Goal: Information Seeking & Learning: Learn about a topic

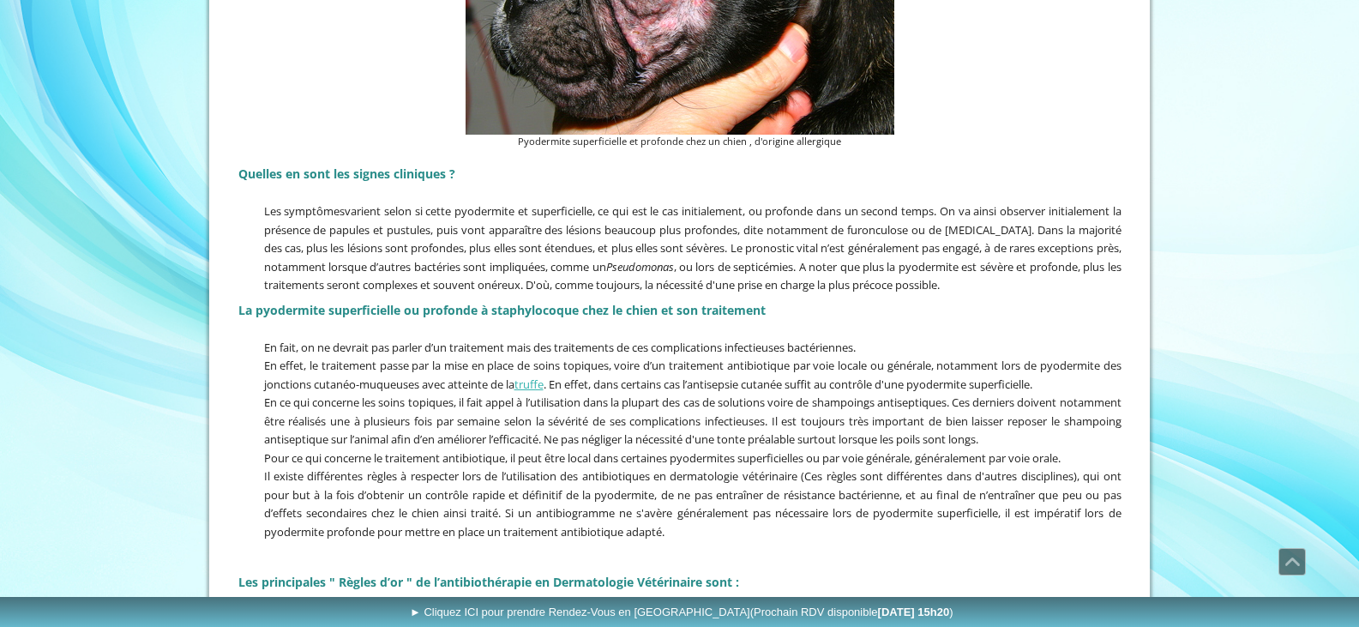
scroll to position [1520, 0]
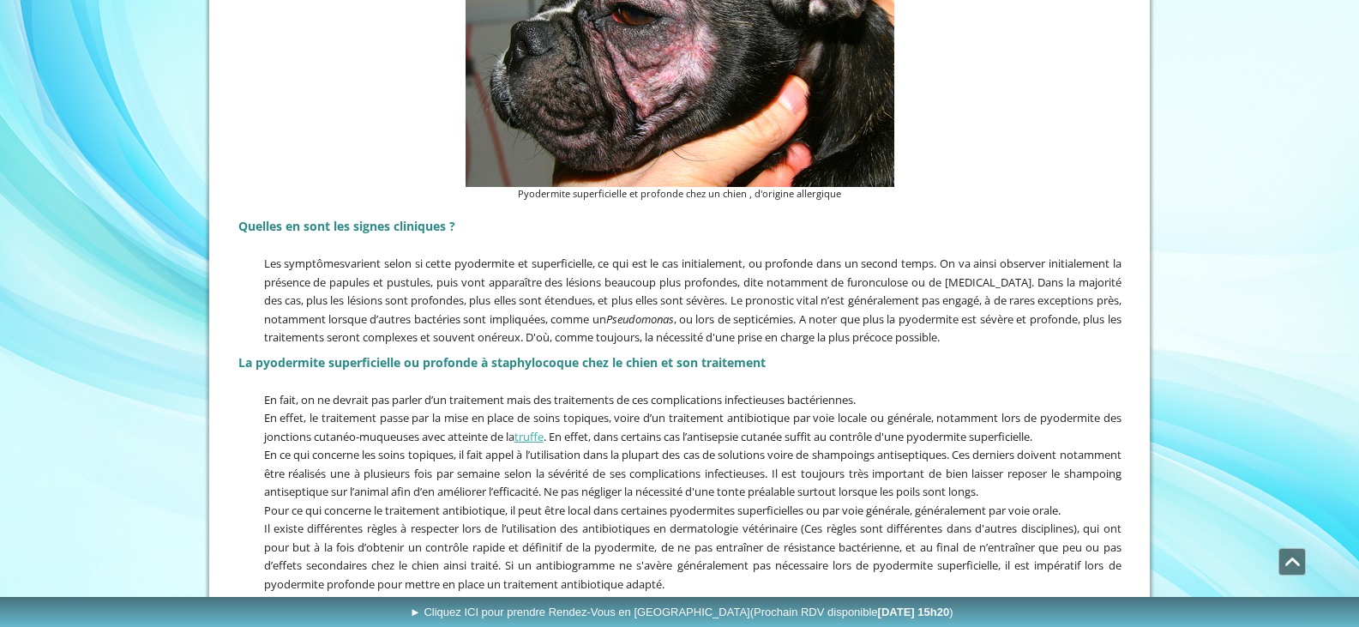
click at [1301, 562] on span "Défiler vers le haut" at bounding box center [1293, 562] width 26 height 26
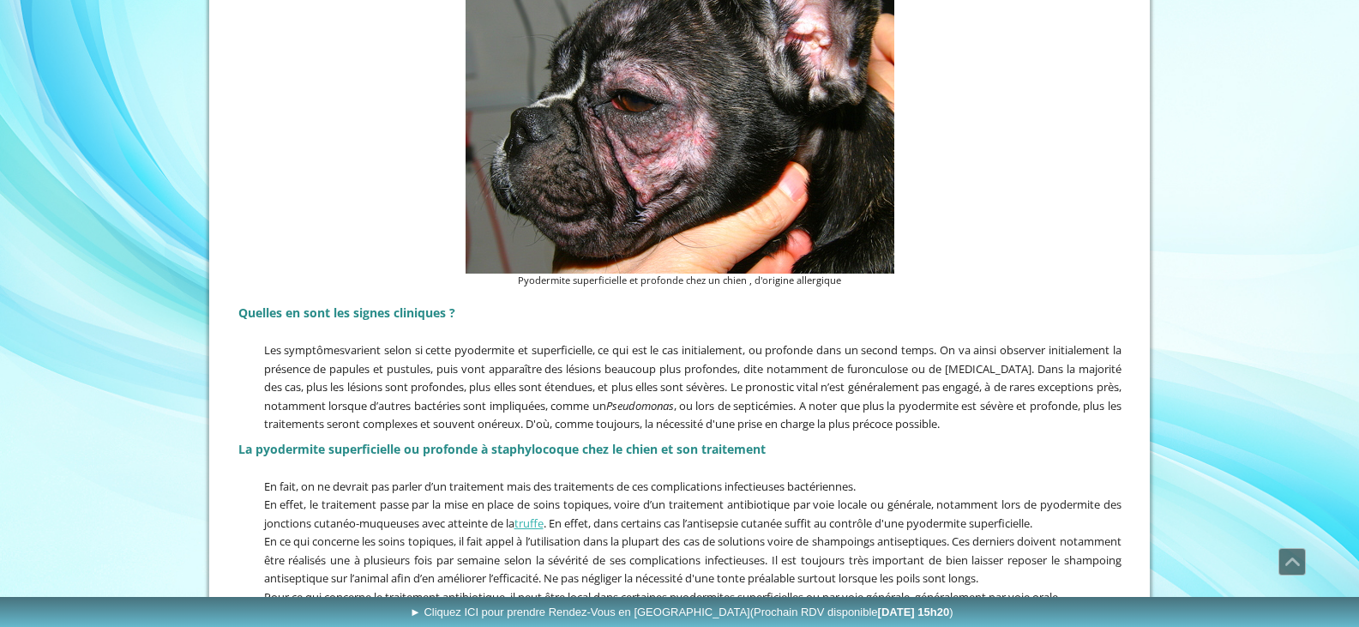
scroll to position [1458, 0]
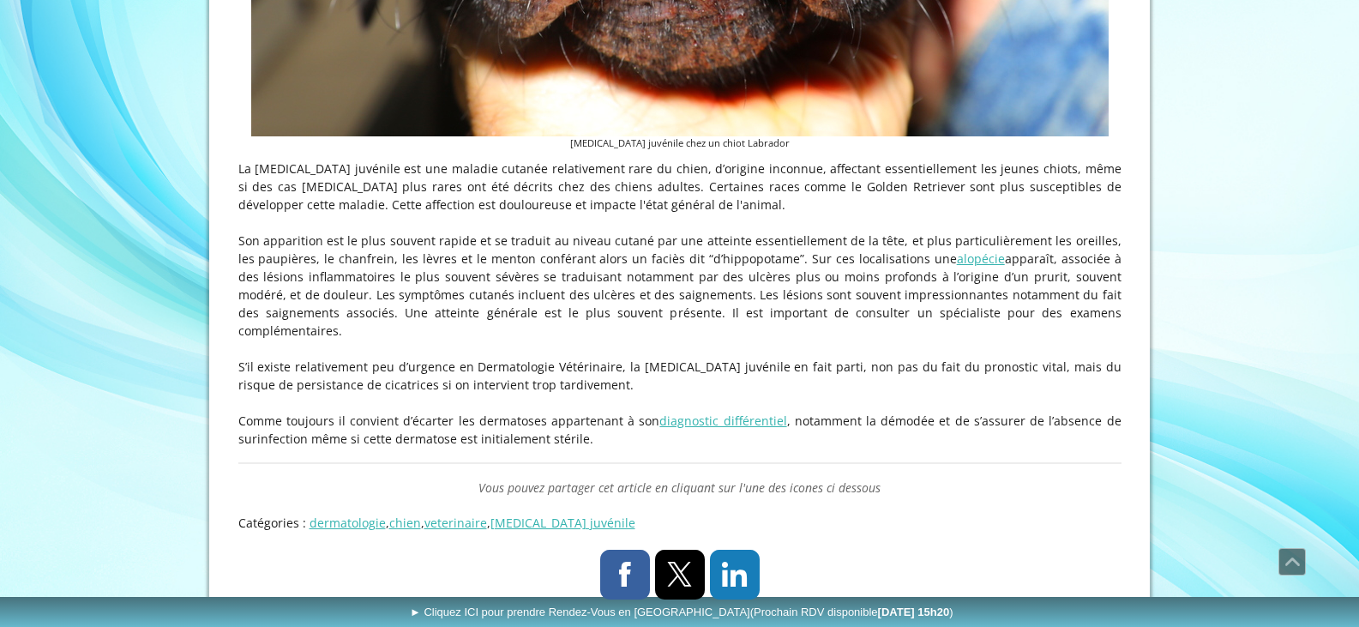
scroll to position [1006, 0]
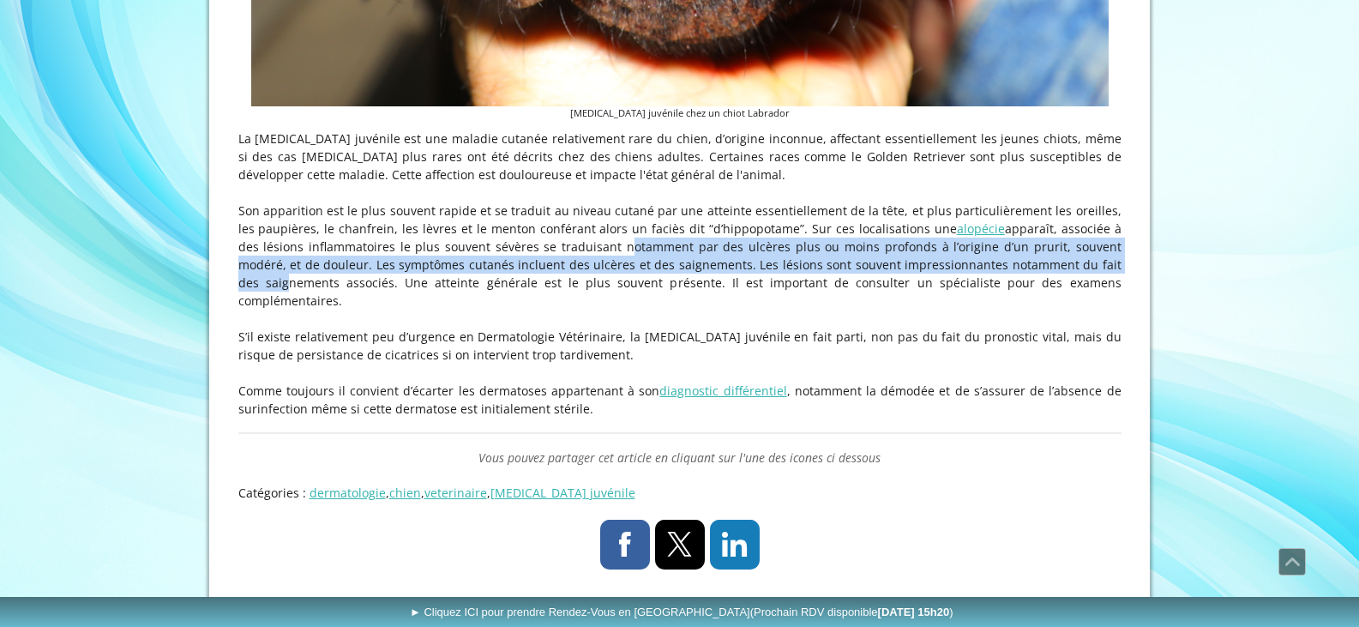
drag, startPoint x: 549, startPoint y: 255, endPoint x: 1020, endPoint y: 274, distance: 471.2
click at [1020, 274] on p "Son apparition est le plus souvent rapide et se traduit au niveau cutané par un…" at bounding box center [679, 256] width 883 height 108
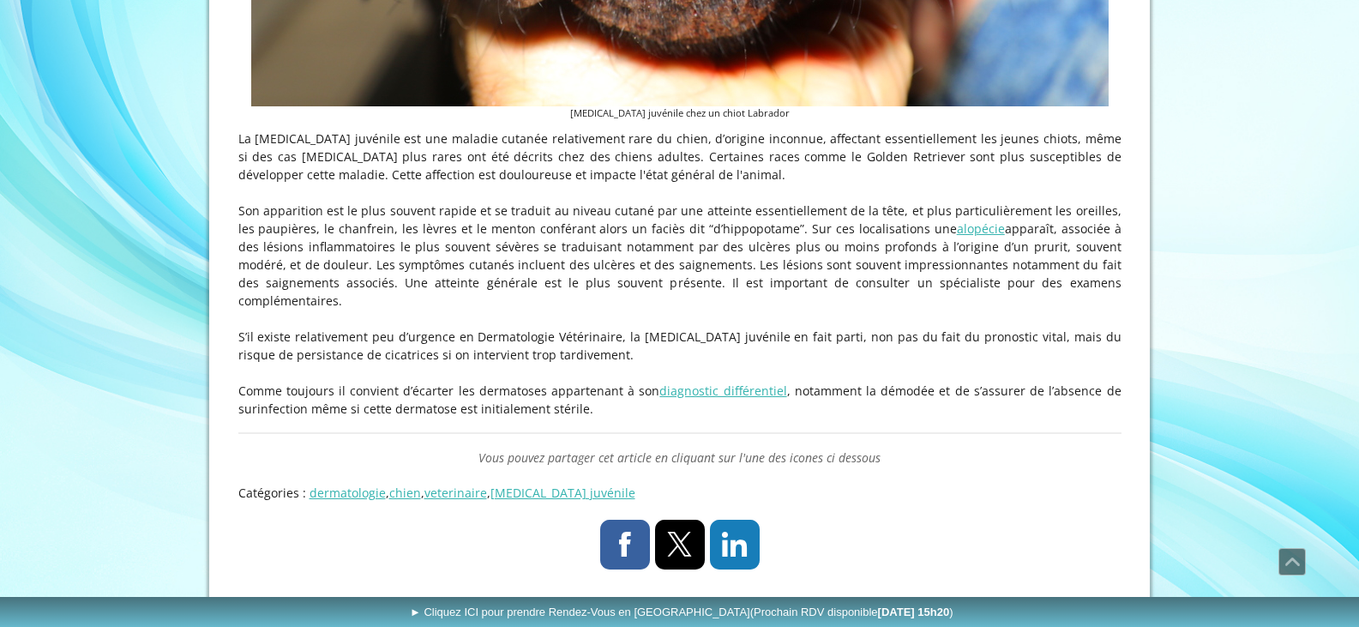
click at [962, 338] on p "S’il existe relativement peu d’urgence en Dermatologie Vétérinaire, la cellulit…" at bounding box center [679, 346] width 883 height 36
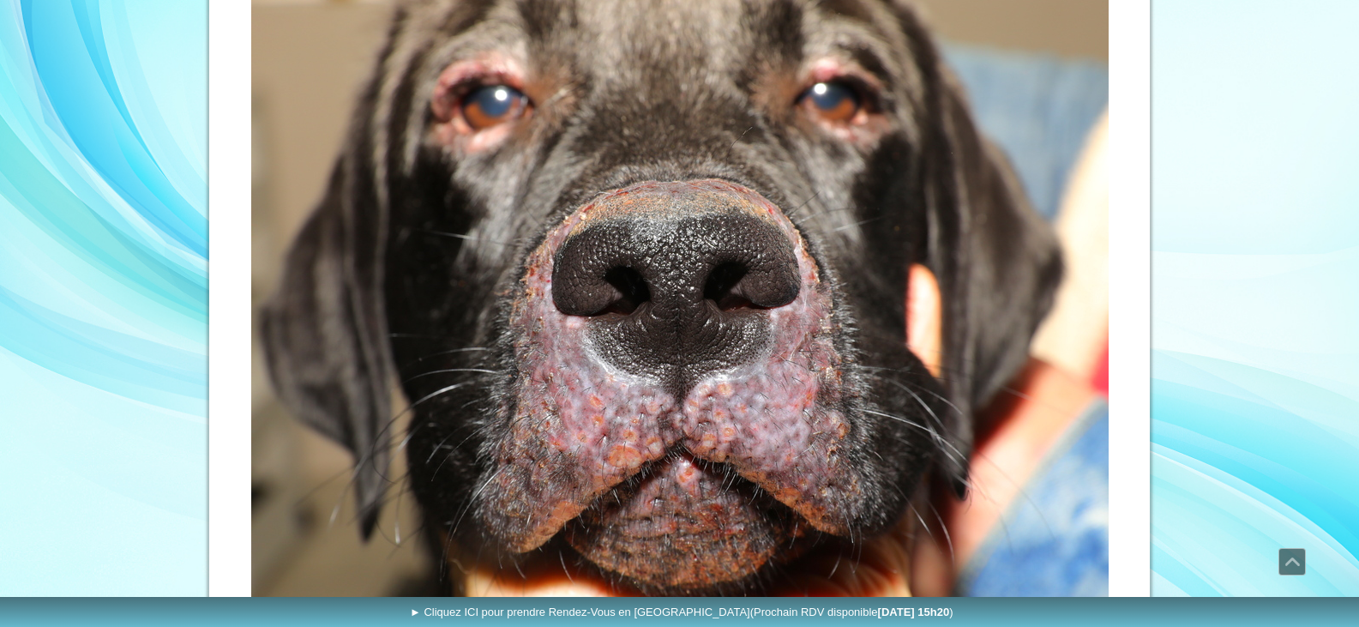
scroll to position [491, 0]
